Goal: Information Seeking & Learning: Check status

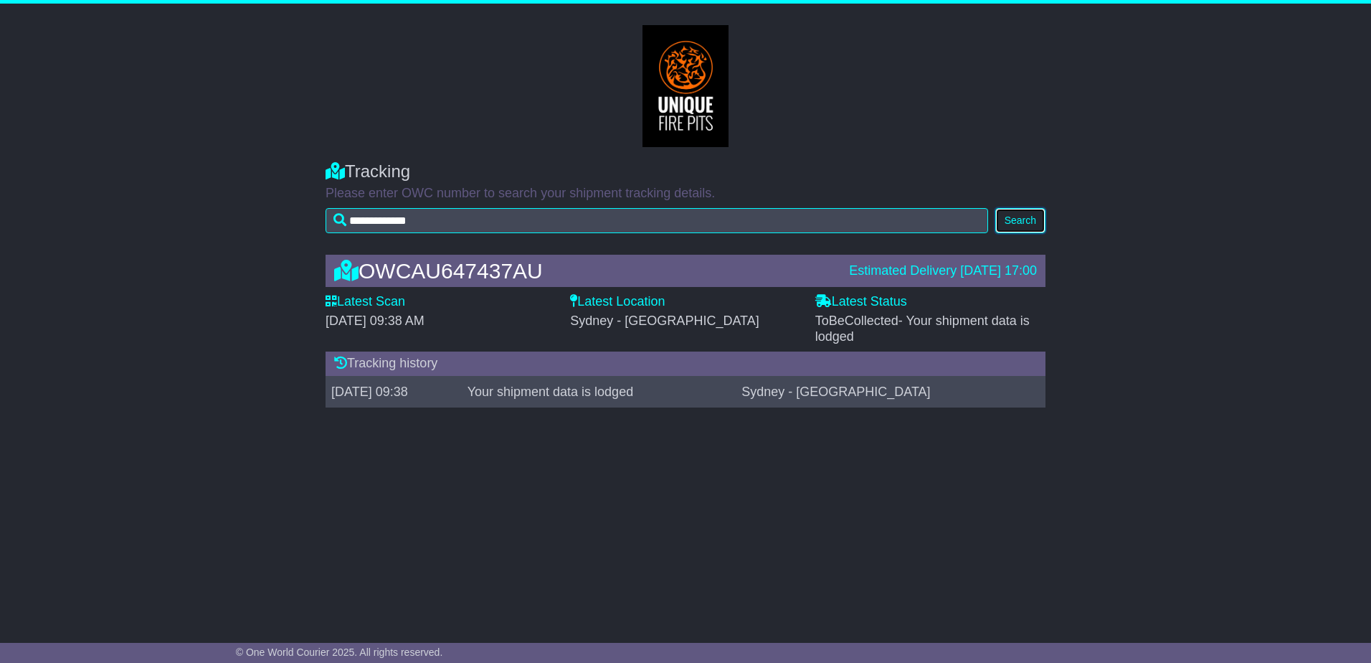
click at [1028, 216] on button "Search" at bounding box center [1020, 220] width 50 height 25
click at [1034, 217] on button "Search" at bounding box center [1020, 220] width 50 height 25
click at [1015, 213] on button "Search" at bounding box center [1020, 220] width 50 height 25
click at [1043, 217] on button "Search" at bounding box center [1020, 220] width 50 height 25
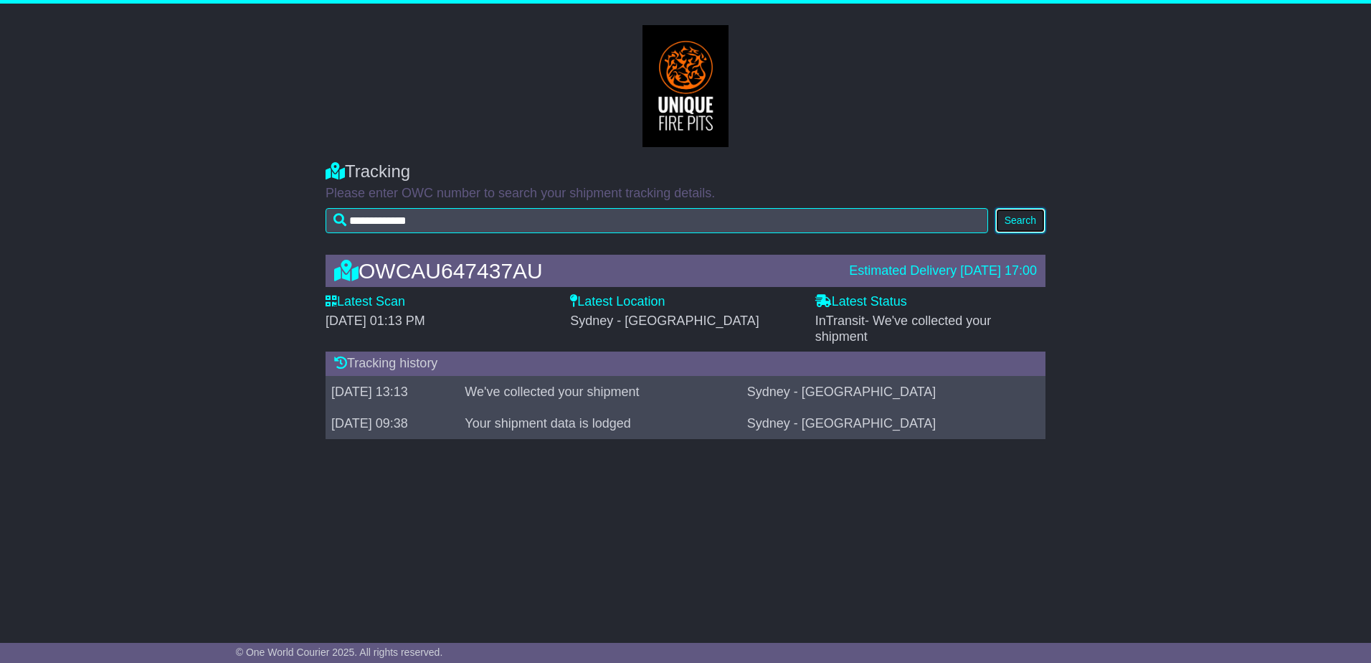
click at [1022, 220] on button "Search" at bounding box center [1020, 220] width 50 height 25
click at [789, 529] on div "**********" at bounding box center [685, 312] width 1371 height 616
